Goal: Task Accomplishment & Management: Manage account settings

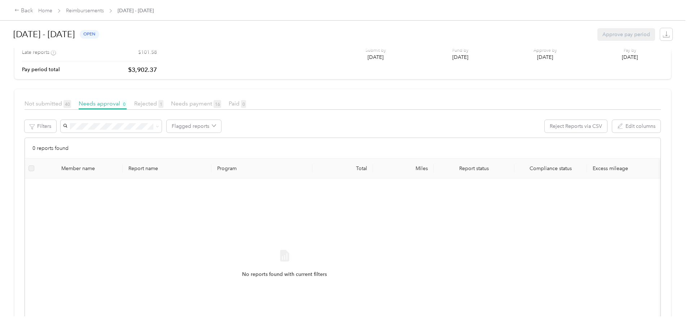
scroll to position [86, 0]
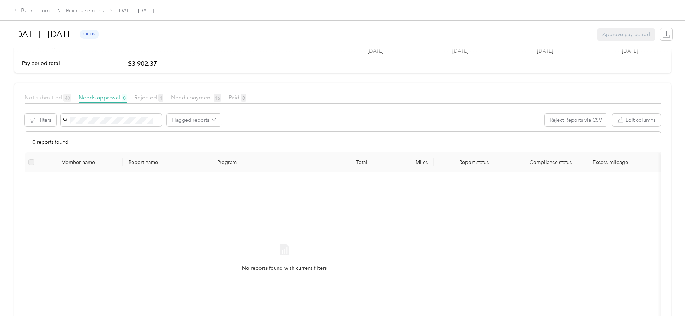
click at [71, 100] on span "Not submitted 40" at bounding box center [48, 97] width 47 height 7
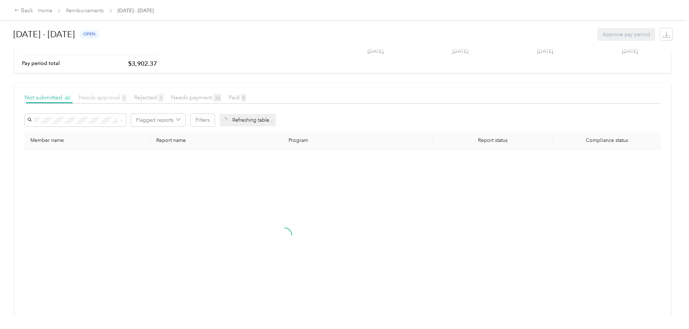
click at [127, 99] on span "Needs approval 0" at bounding box center [103, 97] width 48 height 7
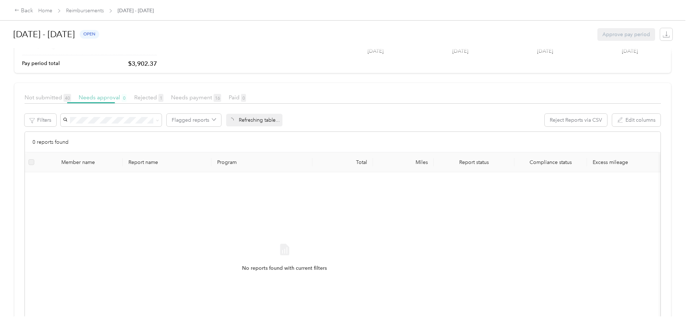
scroll to position [14, 0]
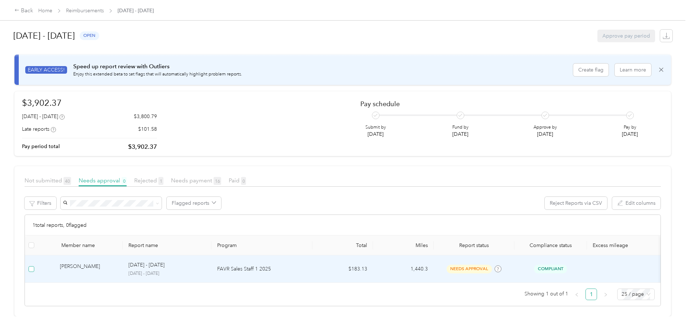
click at [34, 265] on label at bounding box center [32, 269] width 6 height 8
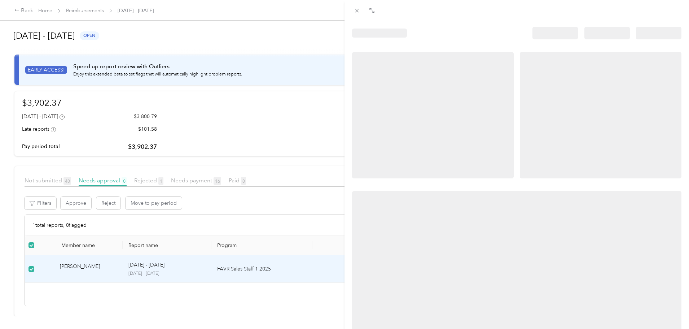
click at [134, 192] on div at bounding box center [344, 164] width 689 height 329
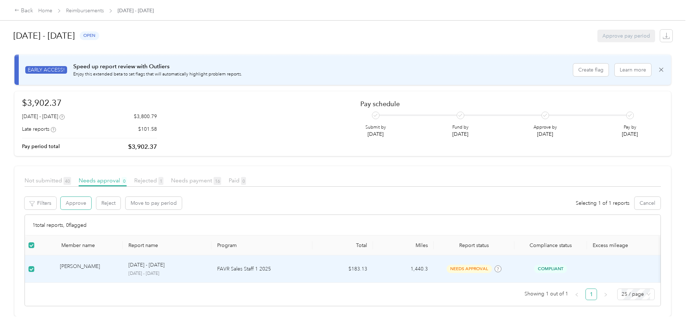
click at [91, 197] on button "Approve" at bounding box center [76, 203] width 31 height 13
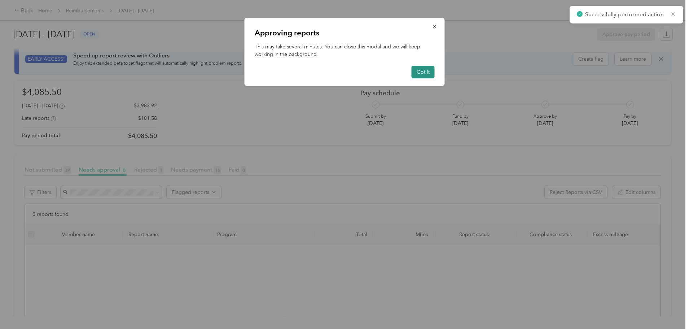
click at [421, 72] on button "Got it" at bounding box center [423, 72] width 23 height 13
